Goal: Task Accomplishment & Management: Manage account settings

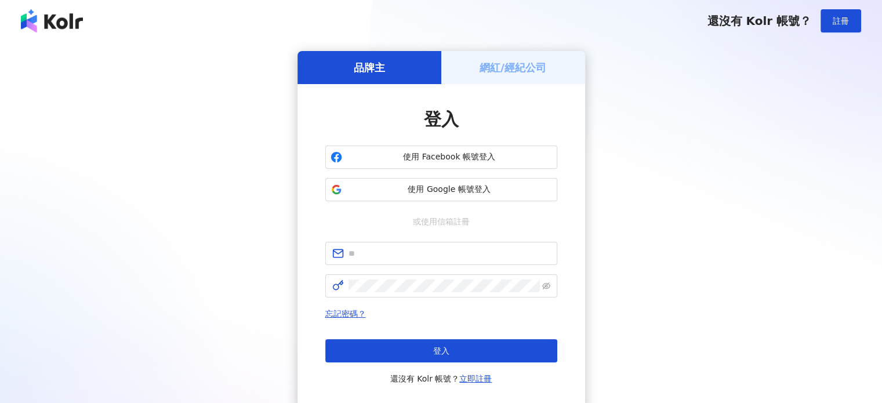
click at [517, 77] on div "網紅/經紀公司" at bounding box center [513, 67] width 144 height 33
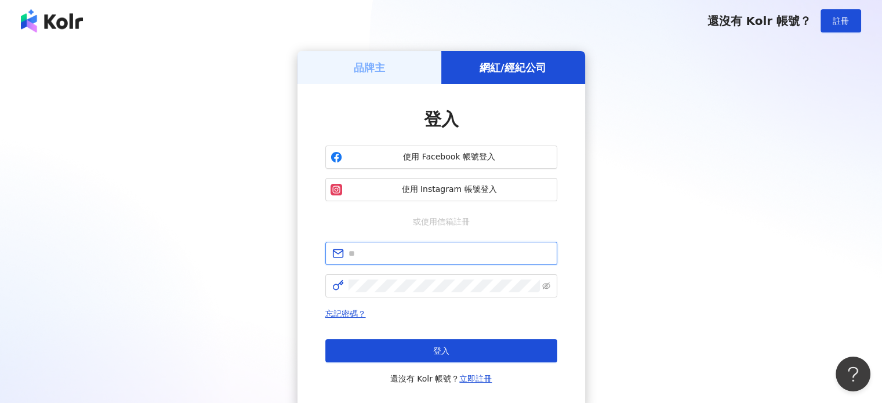
click at [437, 248] on input "text" at bounding box center [450, 253] width 202 height 13
type input "**********"
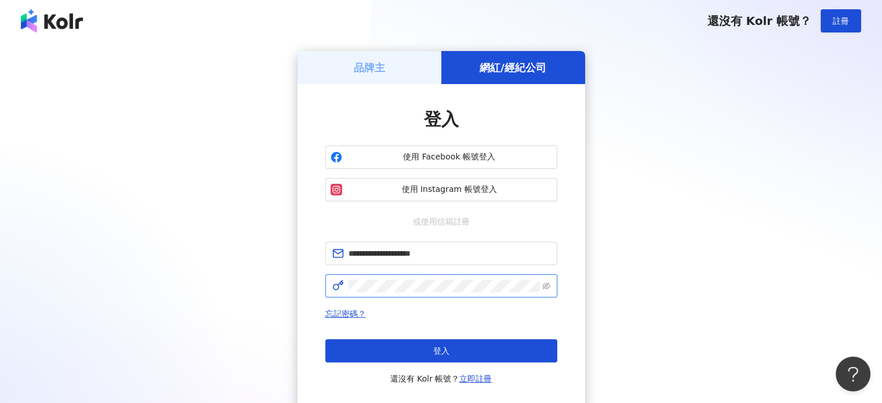
drag, startPoint x: 436, startPoint y: 263, endPoint x: 429, endPoint y: 292, distance: 29.3
click at [429, 292] on span at bounding box center [441, 285] width 232 height 23
click button "登入" at bounding box center [441, 350] width 232 height 23
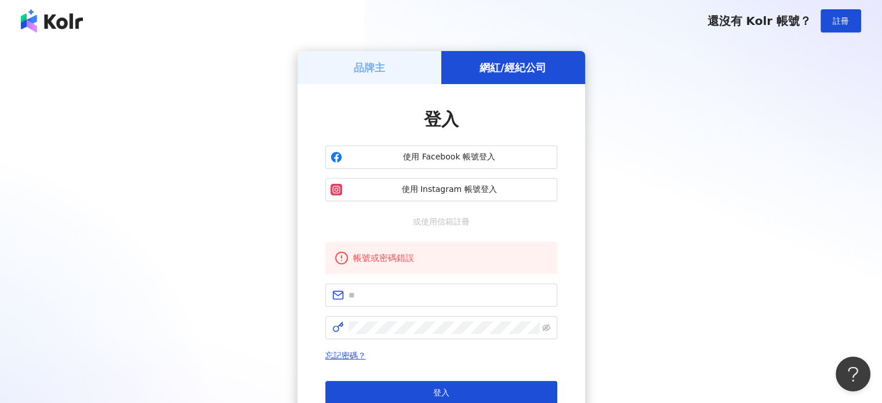
click at [408, 307] on form at bounding box center [441, 312] width 232 height 56
click at [411, 296] on input "text" at bounding box center [450, 295] width 202 height 13
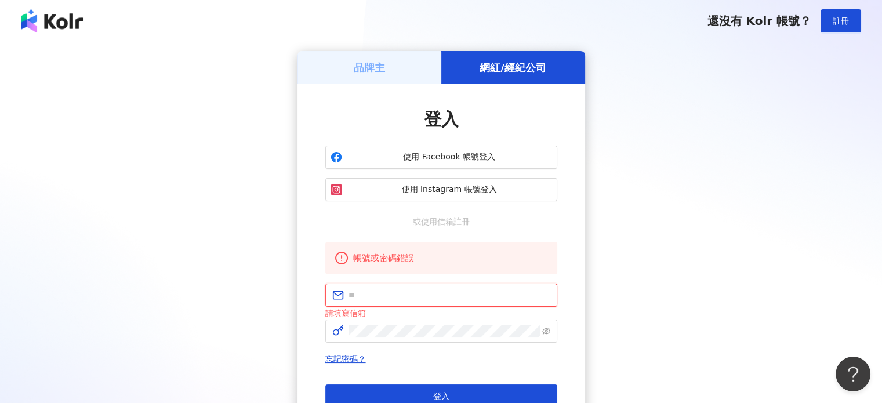
click at [429, 299] on input "text" at bounding box center [450, 295] width 202 height 13
type input "**********"
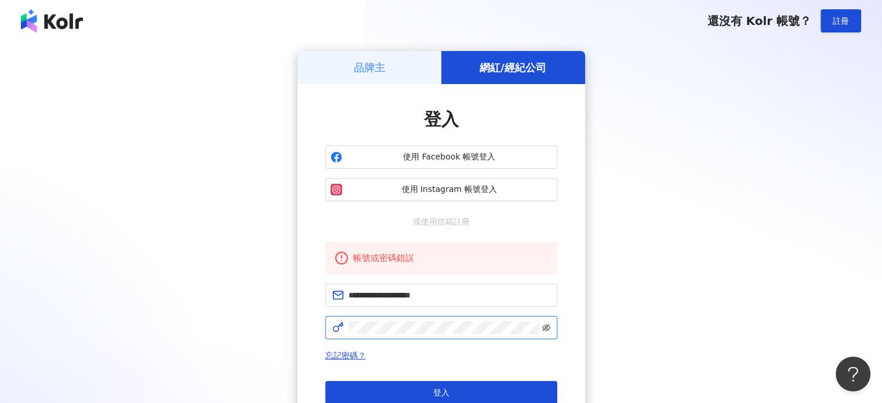
click at [546, 330] on icon "eye-invisible" at bounding box center [546, 327] width 8 height 7
click at [294, 325] on div "**********" at bounding box center [441, 251] width 854 height 400
click button "登入" at bounding box center [441, 392] width 232 height 23
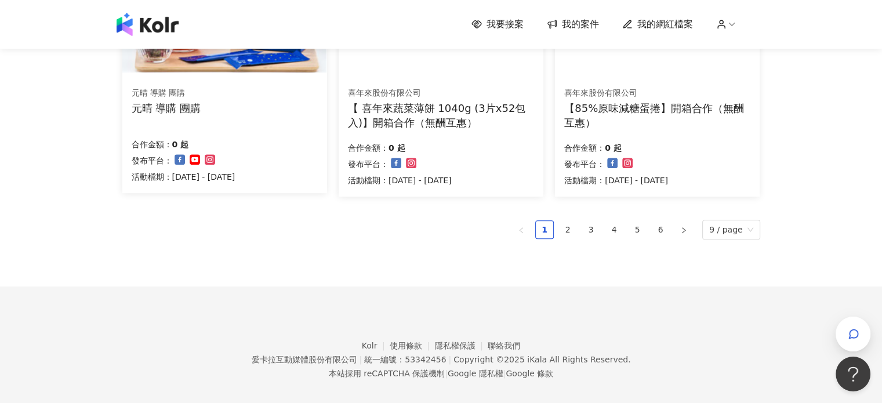
scroll to position [843, 0]
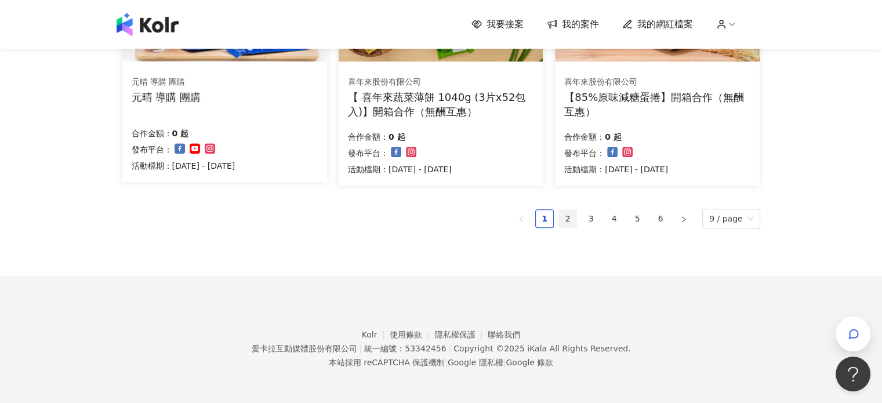
click at [572, 219] on link "2" at bounding box center [567, 218] width 17 height 17
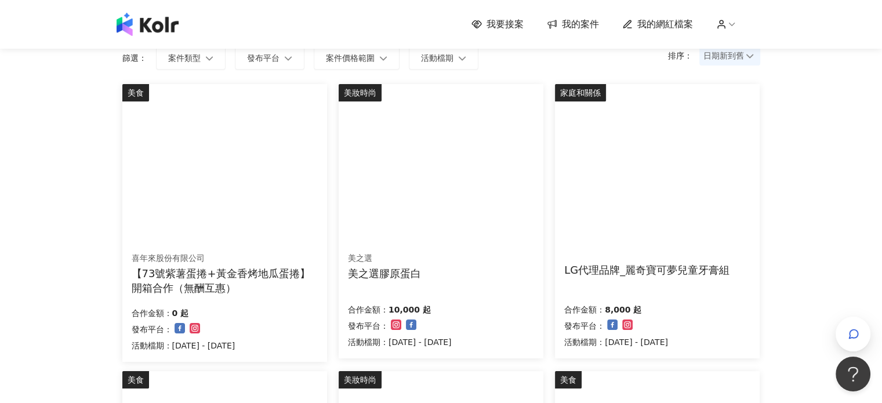
scroll to position [0, 0]
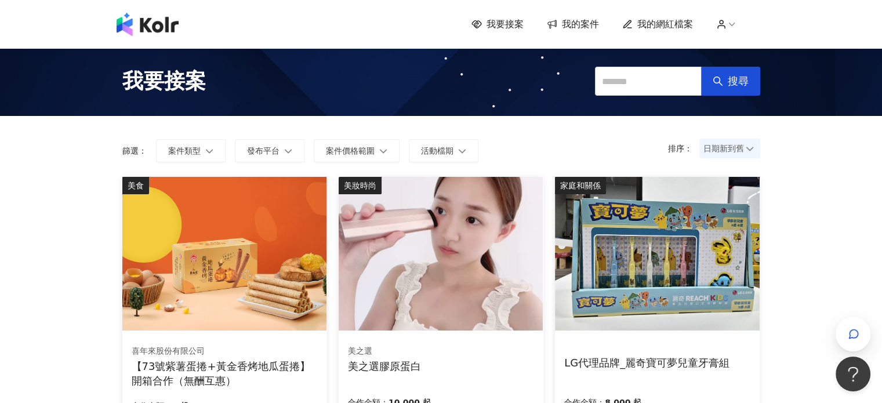
click at [584, 24] on span "我的案件" at bounding box center [580, 24] width 37 height 13
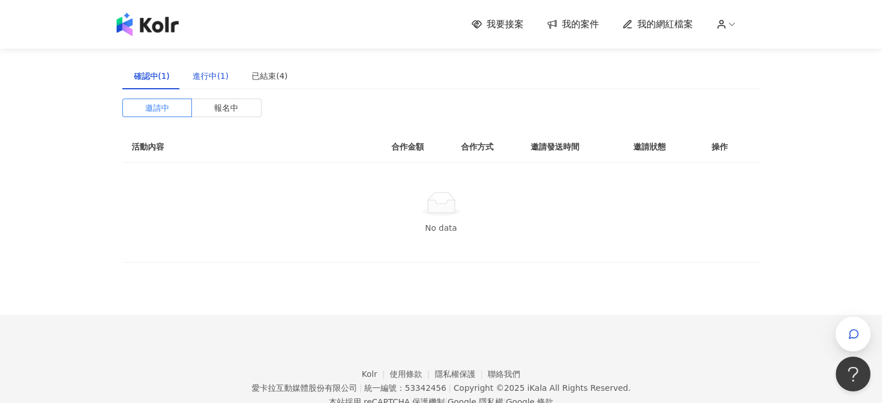
click at [217, 77] on div "進行中(1)" at bounding box center [211, 76] width 36 height 13
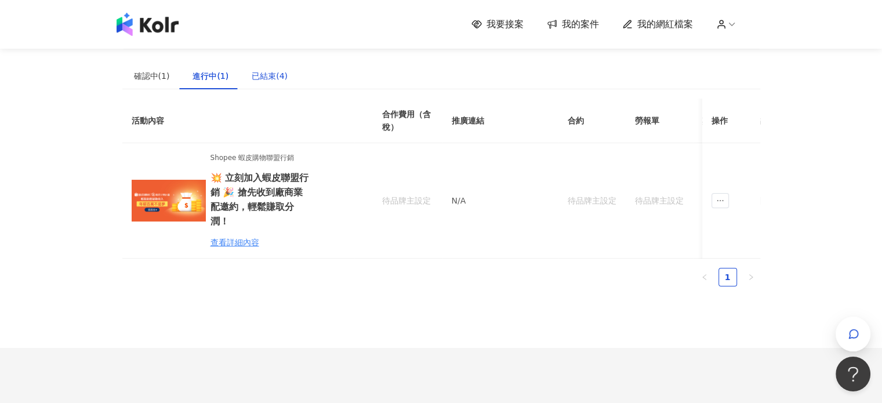
click at [267, 75] on div "已結束(4)" at bounding box center [270, 76] width 36 height 13
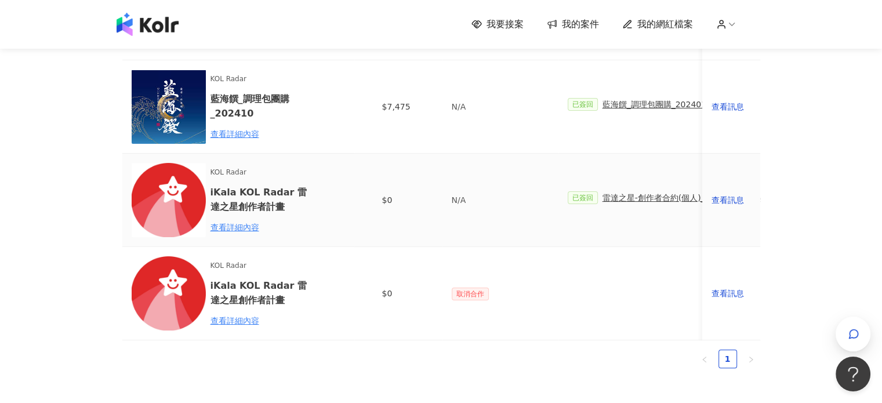
scroll to position [174, 0]
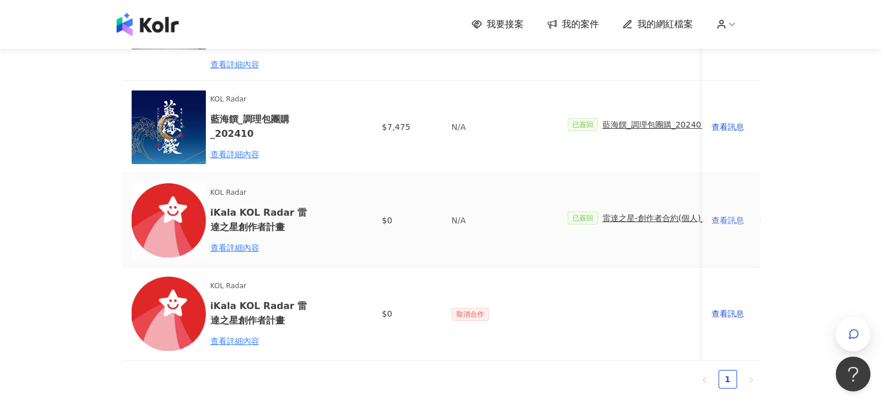
click at [737, 220] on div "查看訊息" at bounding box center [731, 220] width 39 height 13
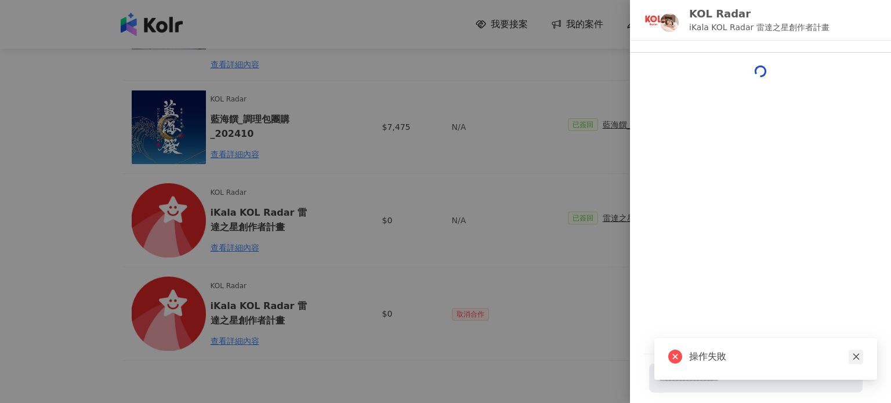
click at [857, 356] on icon "close" at bounding box center [856, 357] width 6 height 6
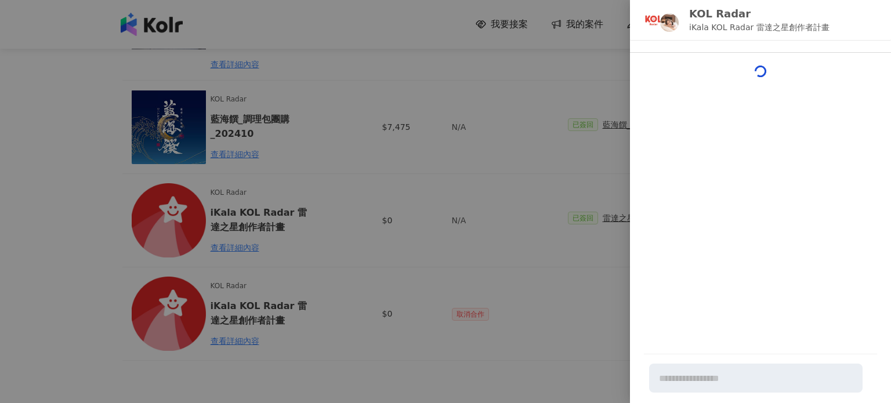
click at [571, 79] on div at bounding box center [445, 201] width 891 height 403
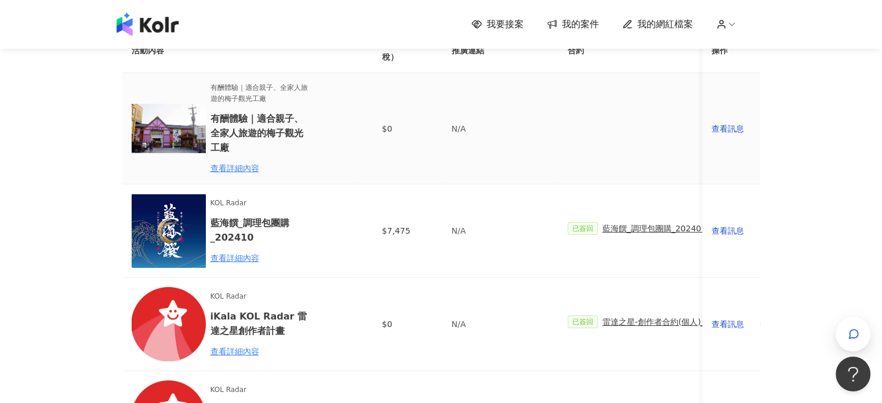
scroll to position [0, 0]
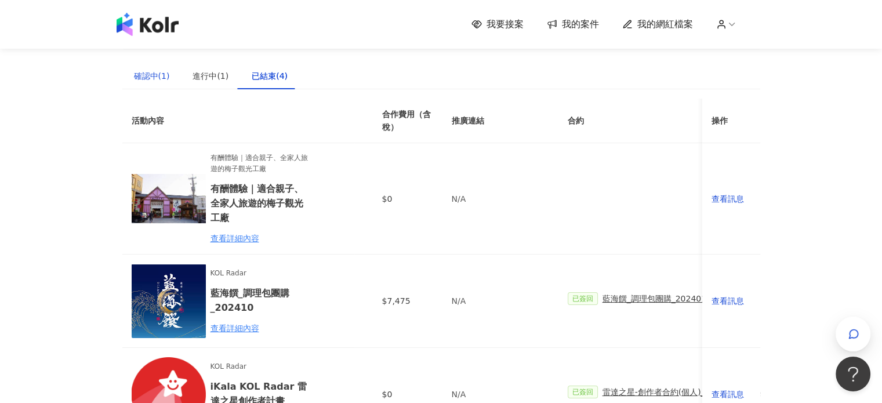
click at [161, 75] on div "確認中(1)" at bounding box center [152, 76] width 36 height 13
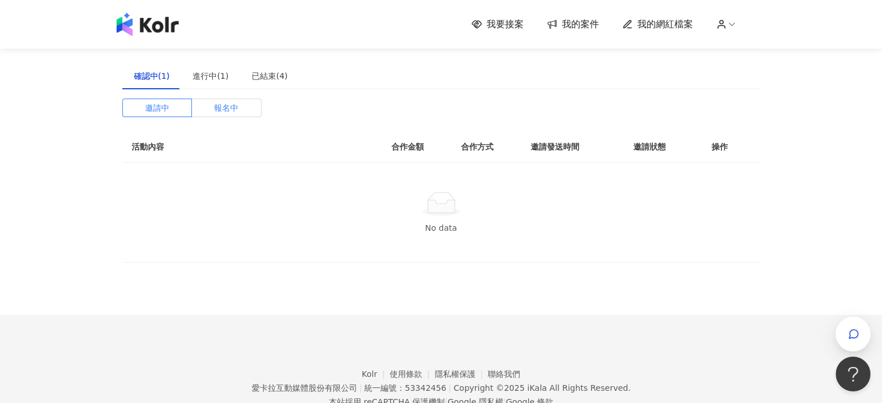
click at [227, 115] on span "報名中" at bounding box center [226, 107] width 24 height 17
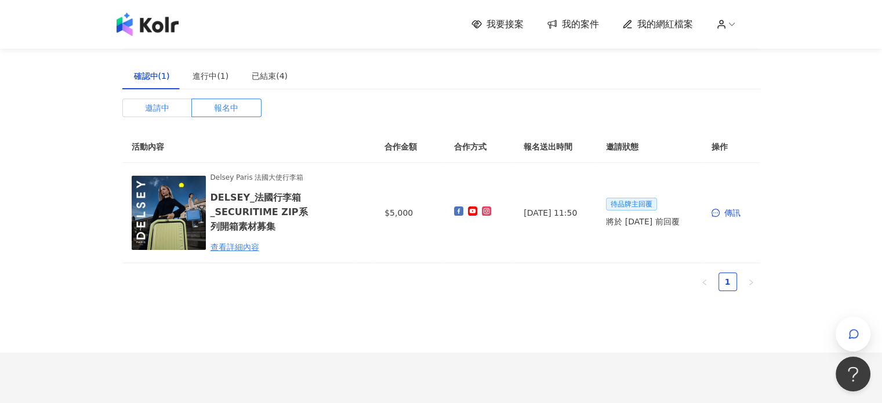
click at [171, 109] on label "邀請中" at bounding box center [157, 108] width 70 height 19
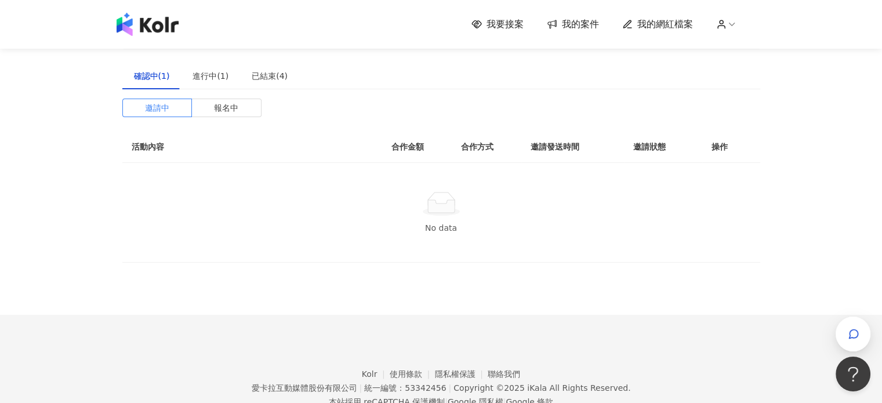
click at [259, 118] on div "邀請中 報名中 活動內容 合作金額 合作方式 邀請發送時間 邀請狀態 操作 No data" at bounding box center [441, 181] width 638 height 164
click at [245, 111] on label "報名中" at bounding box center [227, 108] width 70 height 19
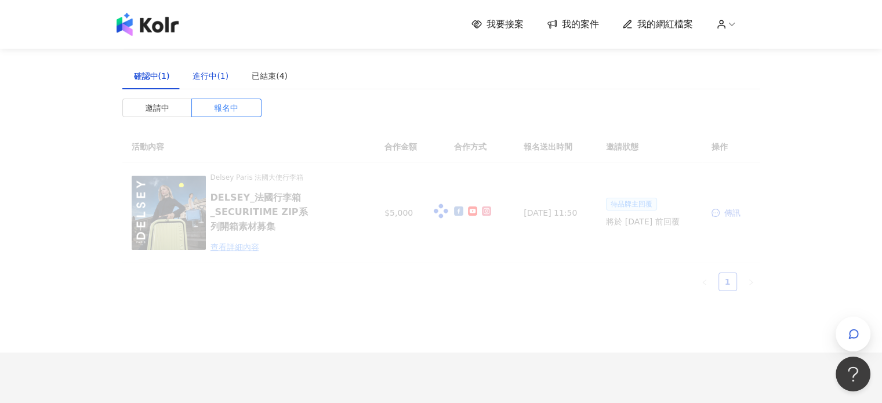
click at [224, 81] on div "進行中(1)" at bounding box center [211, 76] width 36 height 13
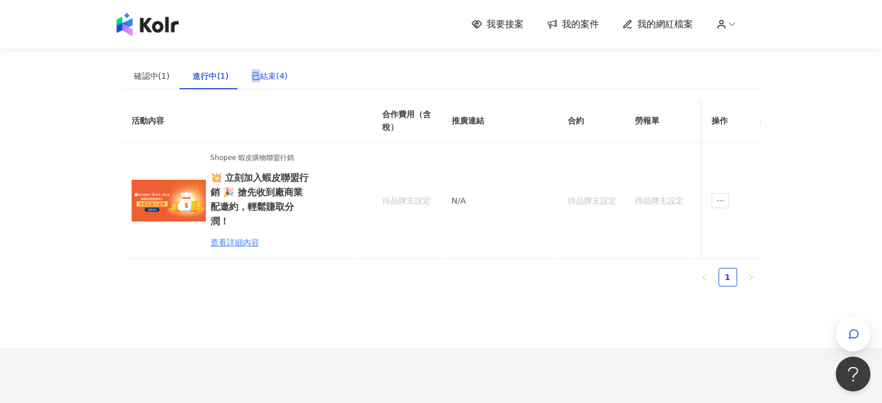
click at [253, 70] on div "已結束(4)" at bounding box center [270, 76] width 36 height 13
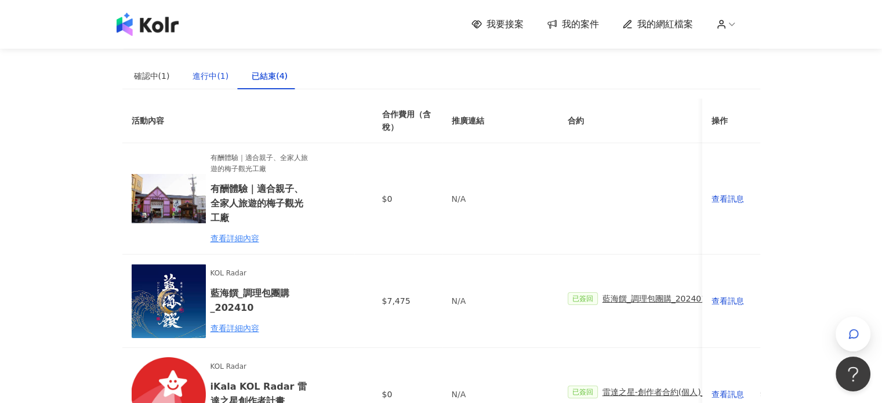
click at [220, 73] on div "進行中(1)" at bounding box center [211, 76] width 36 height 13
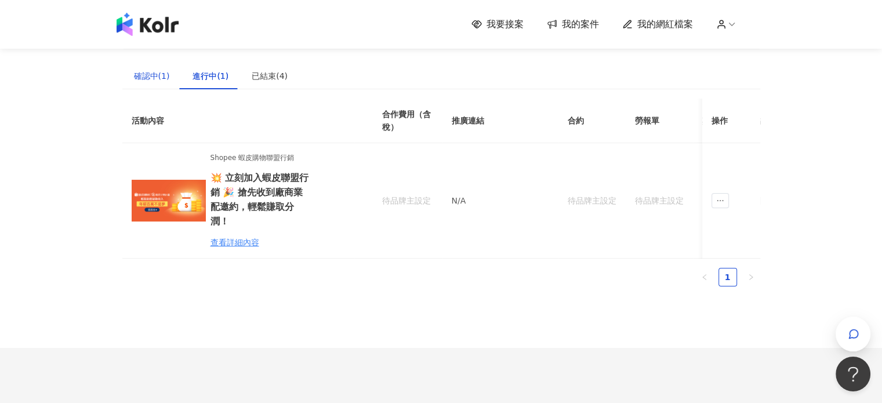
click at [144, 74] on div "確認中(1)" at bounding box center [152, 76] width 36 height 13
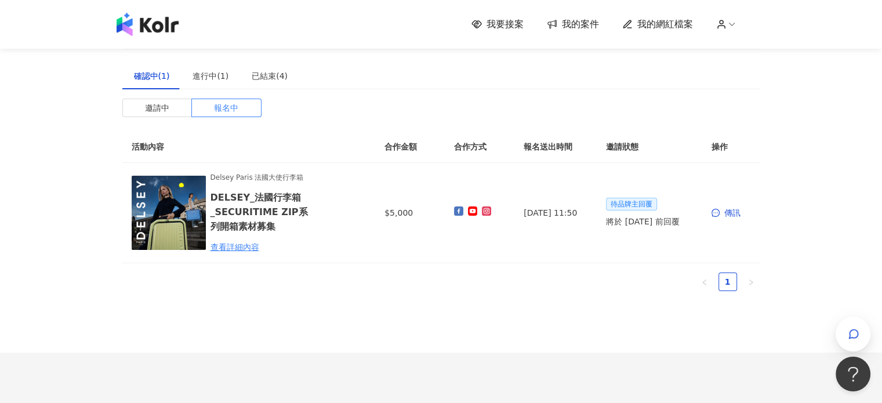
click at [684, 28] on span "我的網紅檔案" at bounding box center [665, 24] width 56 height 13
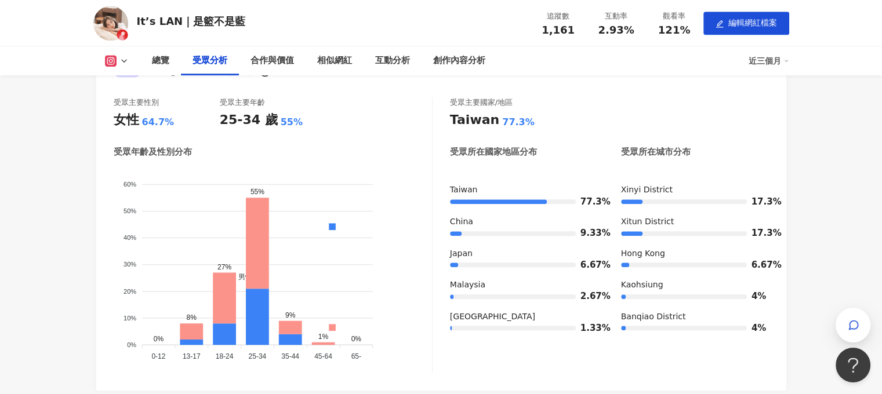
scroll to position [870, 0]
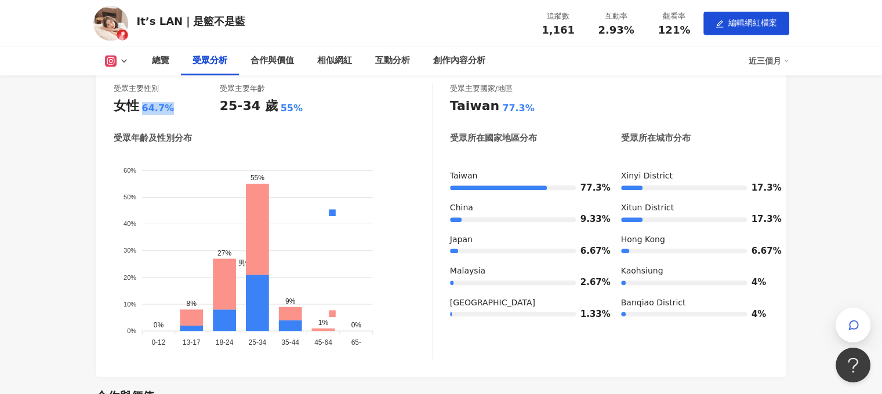
drag, startPoint x: 142, startPoint y: 107, endPoint x: 186, endPoint y: 105, distance: 44.1
click at [186, 105] on div "女性 64.7%" at bounding box center [167, 106] width 106 height 18
click at [190, 105] on div "女性 64.7%" at bounding box center [167, 106] width 106 height 18
click at [473, 211] on div "China" at bounding box center [524, 208] width 148 height 12
drag, startPoint x: 473, startPoint y: 201, endPoint x: 444, endPoint y: 206, distance: 28.8
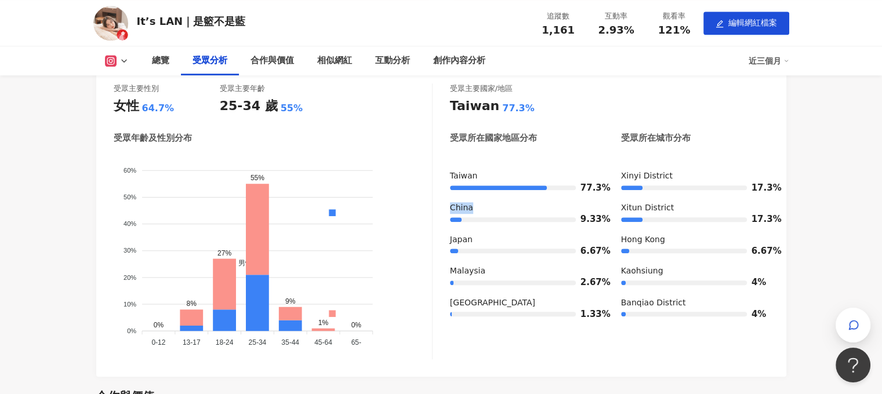
click at [444, 206] on div "受眾主要性別 女性 64.7% 受眾主要年齡 25-34 歲 55% 受眾年齡及性別分布 男性 女性 60% 60% 50% 50% 40% 40% 30% …" at bounding box center [441, 222] width 655 height 276
click at [445, 206] on div "受眾主要性別 女性 64.7% 受眾主要年齡 25-34 歲 55% 受眾年齡及性別分布 男性 女性 60% 60% 50% 50% 40% 40% 30% …" at bounding box center [441, 222] width 655 height 276
drag, startPoint x: 445, startPoint y: 206, endPoint x: 473, endPoint y: 205, distance: 27.9
click at [473, 205] on div "受眾主要性別 女性 64.7% 受眾主要年齡 25-34 歲 55% 受眾年齡及性別分布 男性 女性 60% 60% 50% 50% 40% 40% 30% …" at bounding box center [441, 222] width 655 height 276
click at [473, 205] on div "China" at bounding box center [524, 208] width 148 height 12
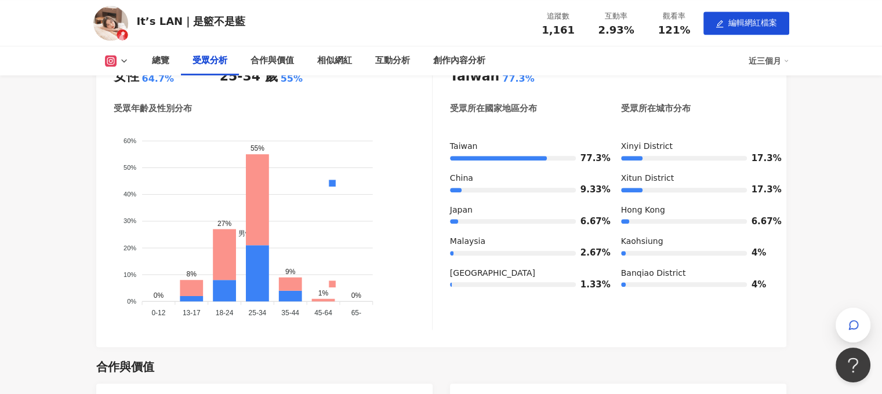
scroll to position [928, 0]
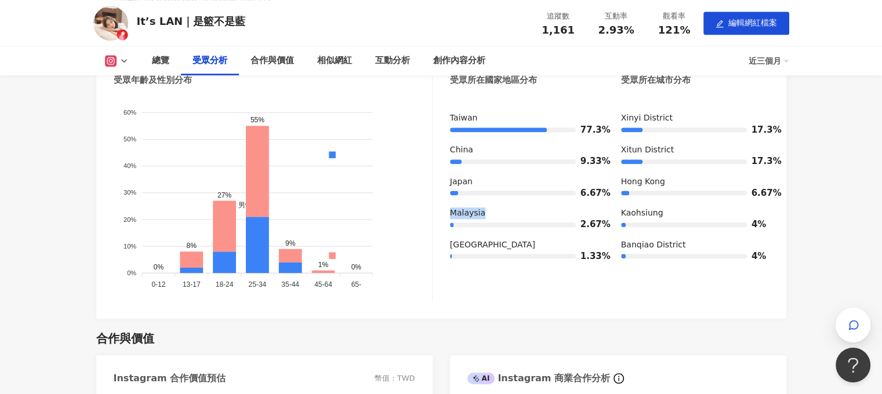
drag, startPoint x: 499, startPoint y: 218, endPoint x: 443, endPoint y: 218, distance: 56.3
click at [443, 218] on div "受眾主要性別 女性 64.7% 受眾主要年齡 25-34 歲 55% 受眾年齡及性別分布 男性 女性 60% 60% 50% 50% 40% 40% 30% …" at bounding box center [441, 164] width 655 height 276
click at [506, 229] on div "2.67%" at bounding box center [524, 225] width 148 height 12
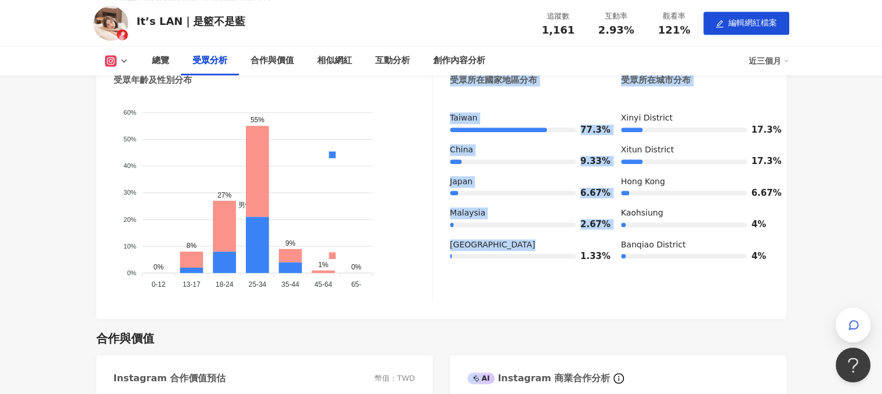
drag, startPoint x: 508, startPoint y: 252, endPoint x: 409, endPoint y: 249, distance: 99.2
click at [409, 249] on div "受眾主要性別 女性 64.7% 受眾主要年齡 25-34 歲 55% 受眾年齡及性別分布 男性 女性 60% 60% 50% 50% 40% 40% 30% …" at bounding box center [441, 164] width 655 height 276
click at [556, 265] on div "Taiwan 77.3% [GEOGRAPHIC_DATA] 9.33% [GEOGRAPHIC_DATA] 6.67% [GEOGRAPHIC_DATA] …" at bounding box center [524, 192] width 148 height 158
click at [501, 241] on div "[GEOGRAPHIC_DATA]" at bounding box center [524, 246] width 148 height 12
click at [464, 242] on div "[GEOGRAPHIC_DATA]" at bounding box center [524, 246] width 148 height 12
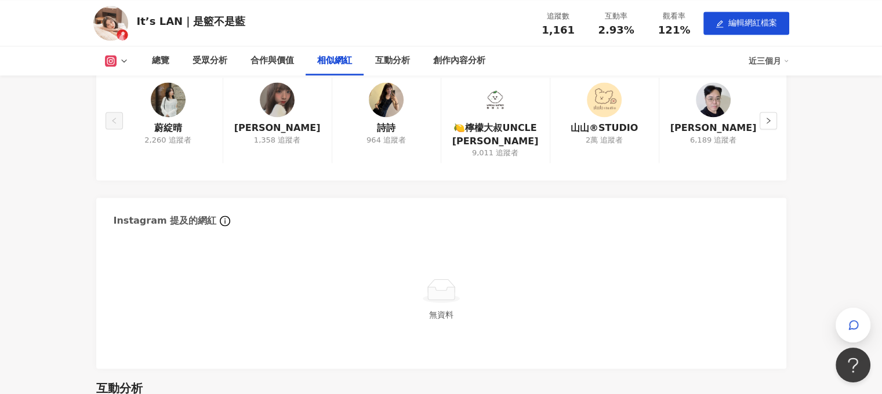
scroll to position [1508, 0]
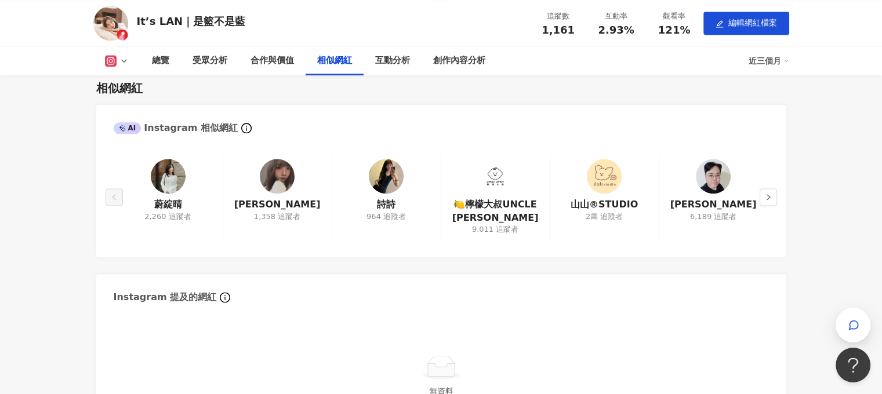
click at [169, 188] on img at bounding box center [168, 176] width 35 height 35
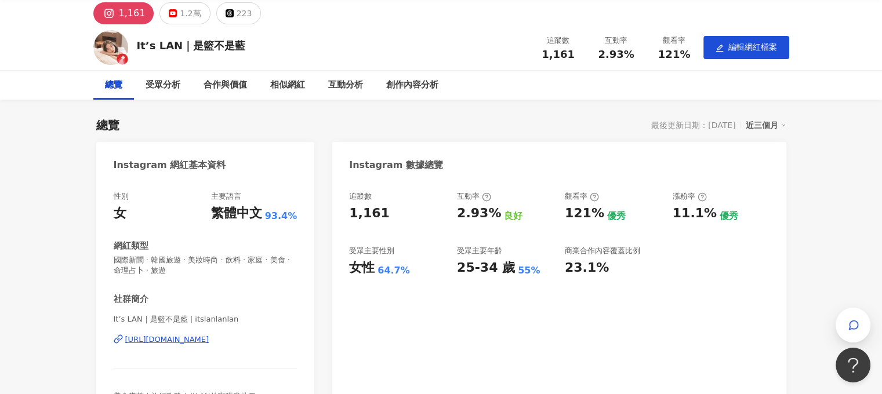
scroll to position [58, 0]
